Goal: Use online tool/utility: Utilize a website feature to perform a specific function

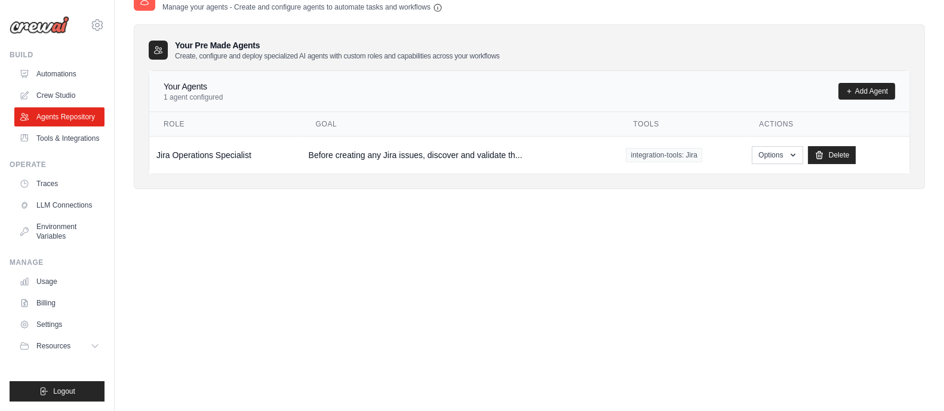
scroll to position [64, 0]
click at [831, 153] on link "Delete" at bounding box center [832, 155] width 48 height 18
click at [48, 90] on link "Crew Studio" at bounding box center [61, 95] width 90 height 19
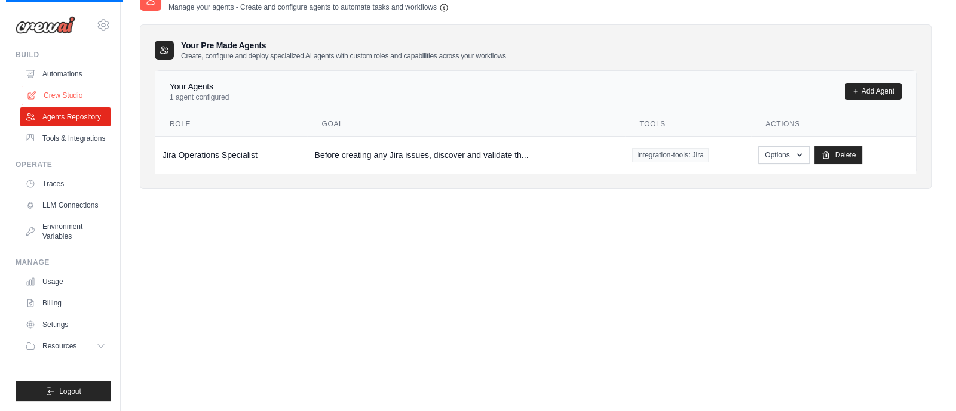
scroll to position [0, 0]
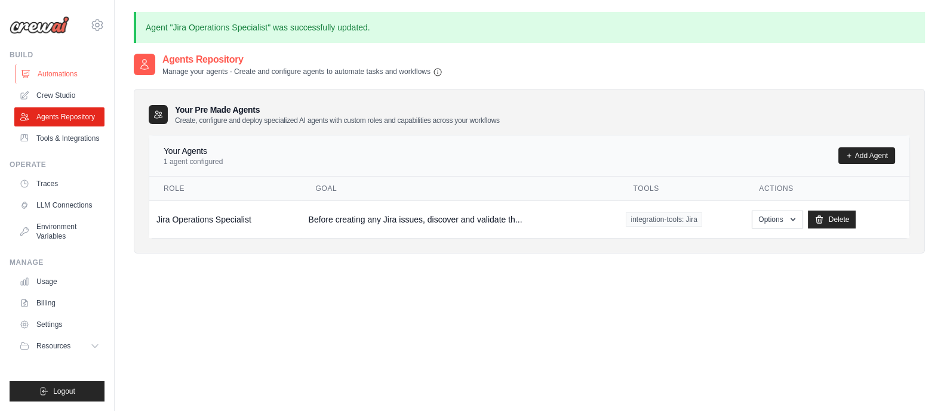
click at [53, 78] on link "Automations" at bounding box center [61, 73] width 90 height 19
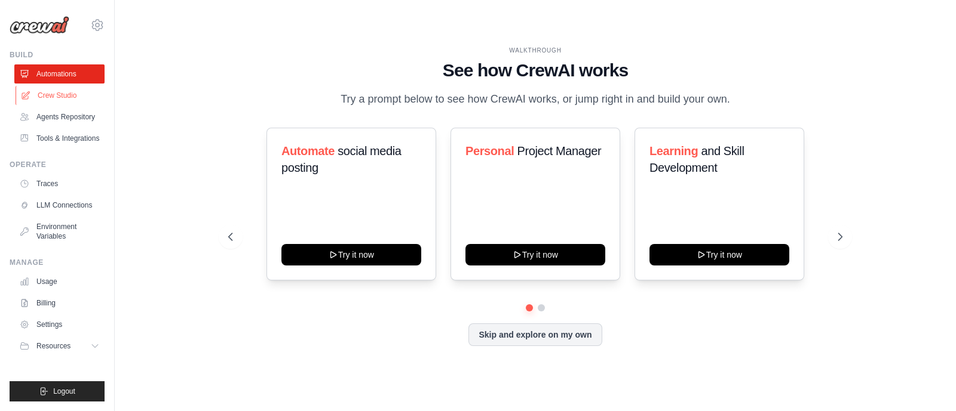
click at [69, 97] on link "Crew Studio" at bounding box center [61, 95] width 90 height 19
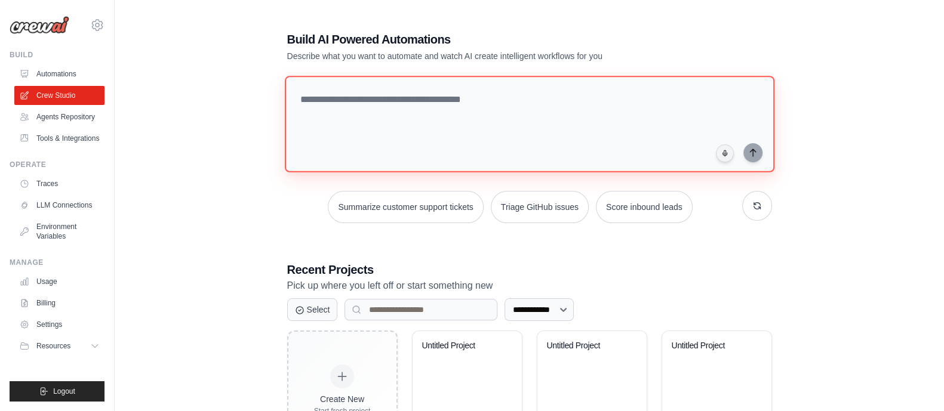
click at [420, 165] on textarea at bounding box center [529, 124] width 490 height 97
